Goal: Information Seeking & Learning: Check status

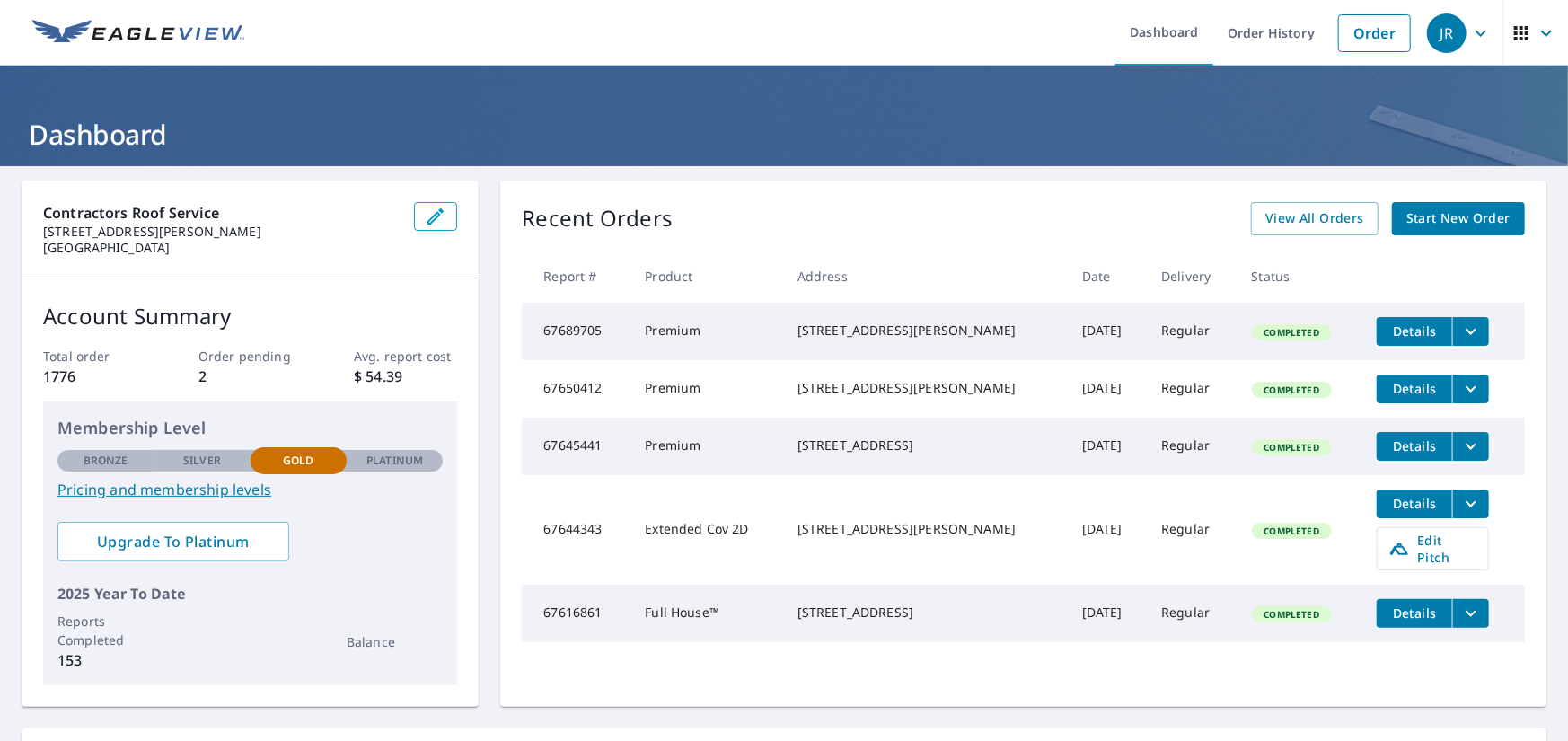
click at [1476, 45] on span "JR" at bounding box center [1461, 34] width 68 height 43
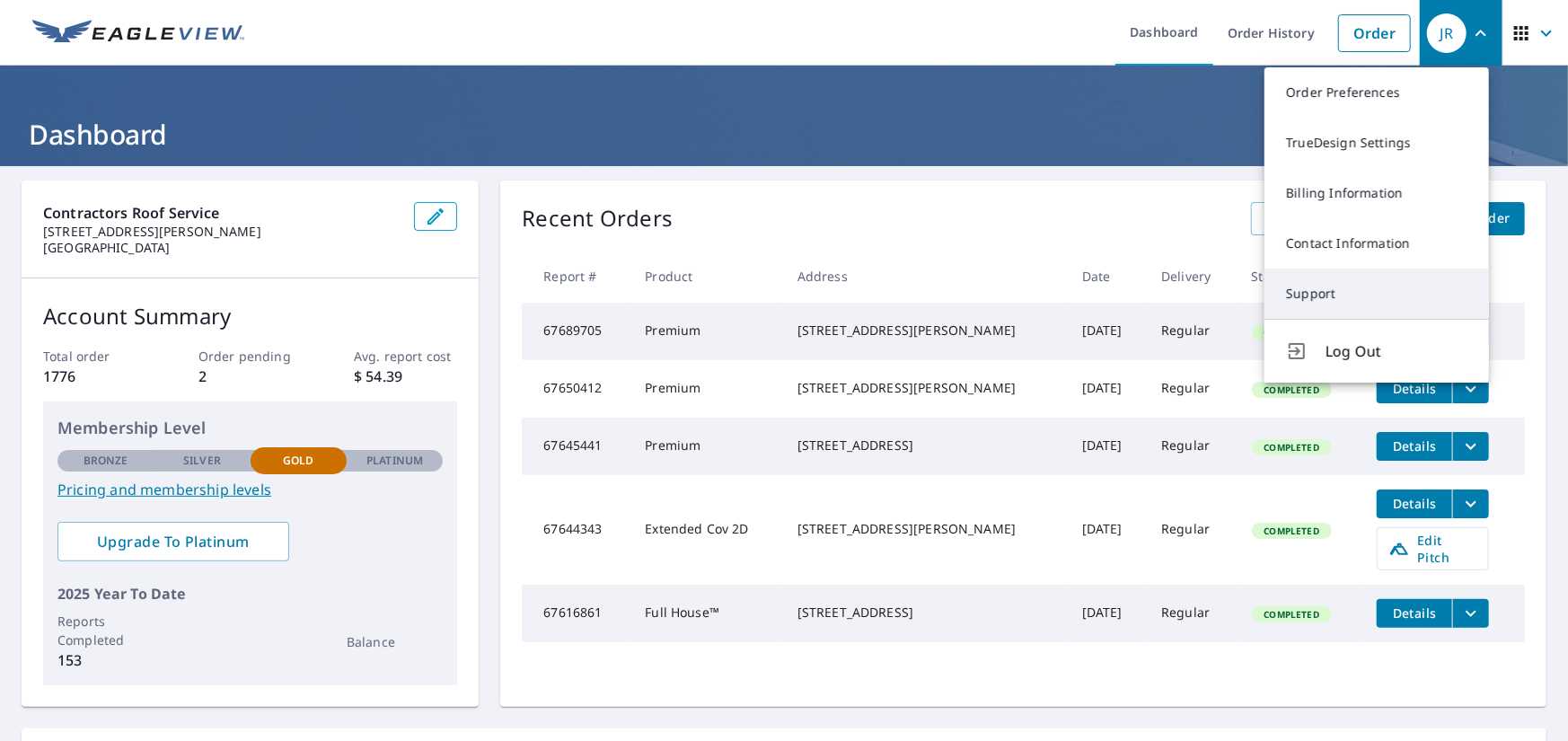
click at [1333, 283] on link "Support" at bounding box center [1377, 294] width 225 height 50
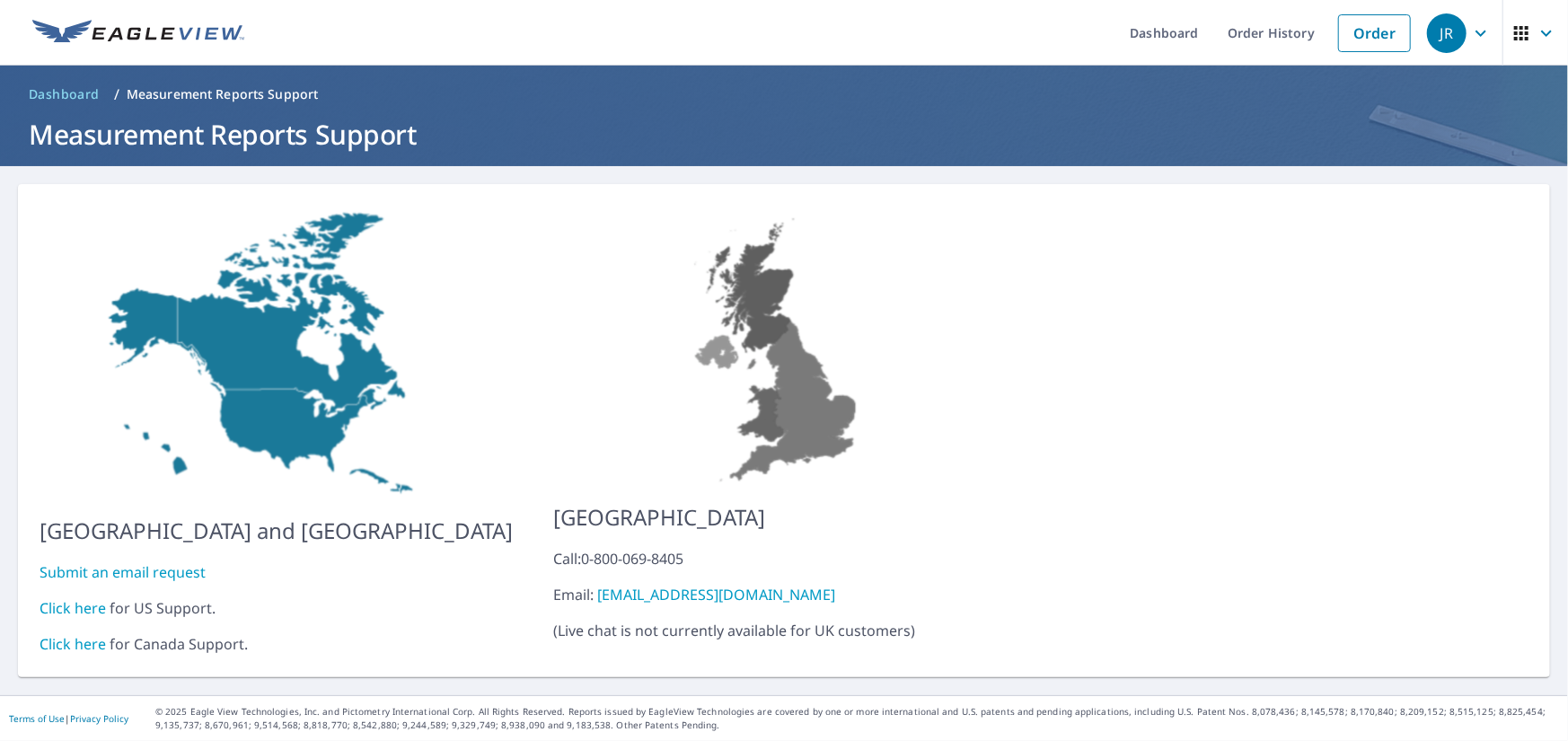
click at [72, 598] on link "Click here" at bounding box center [72, 608] width 66 height 20
click at [1238, 26] on link "Order History" at bounding box center [1272, 33] width 116 height 66
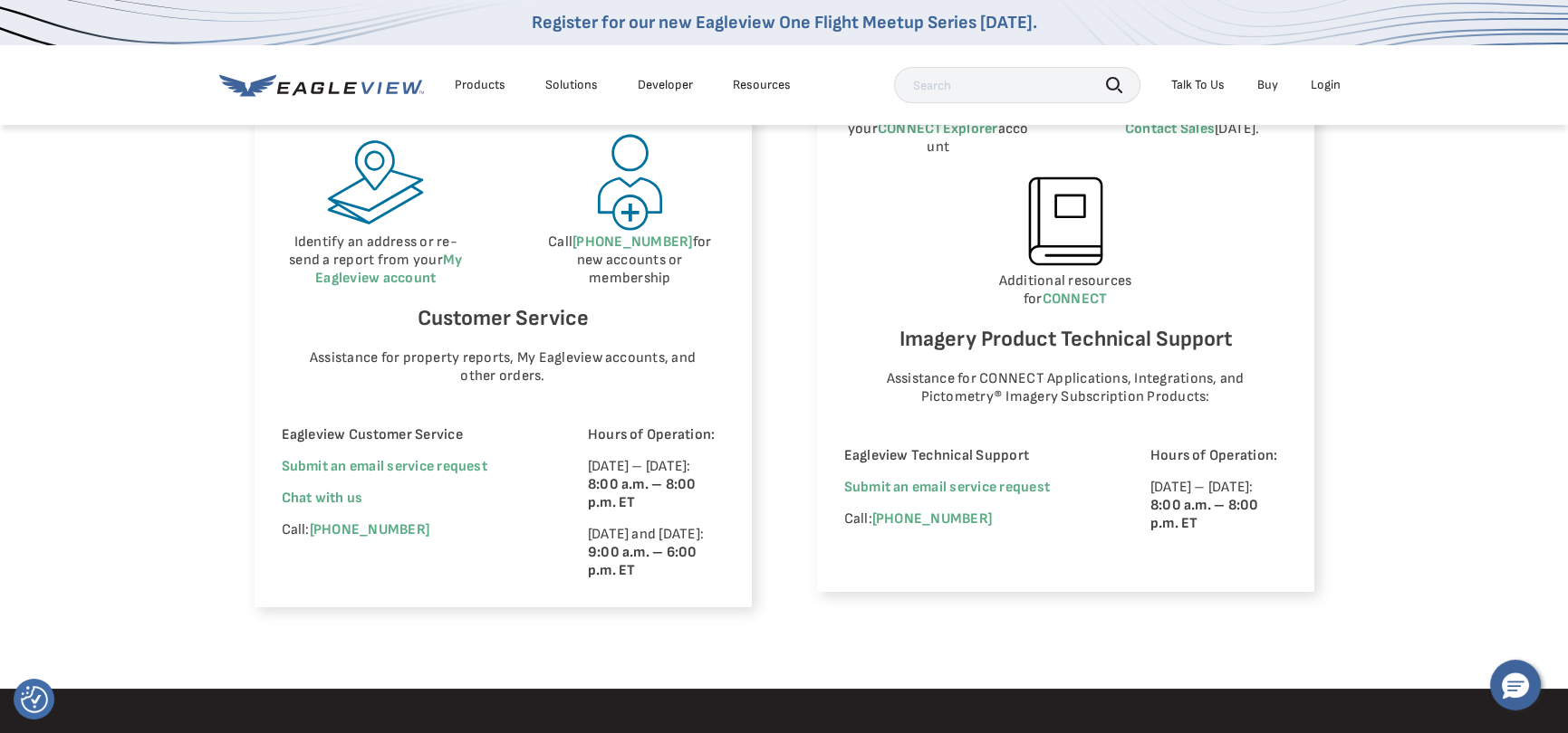
scroll to position [1087, 0]
